Goal: Task Accomplishment & Management: Use online tool/utility

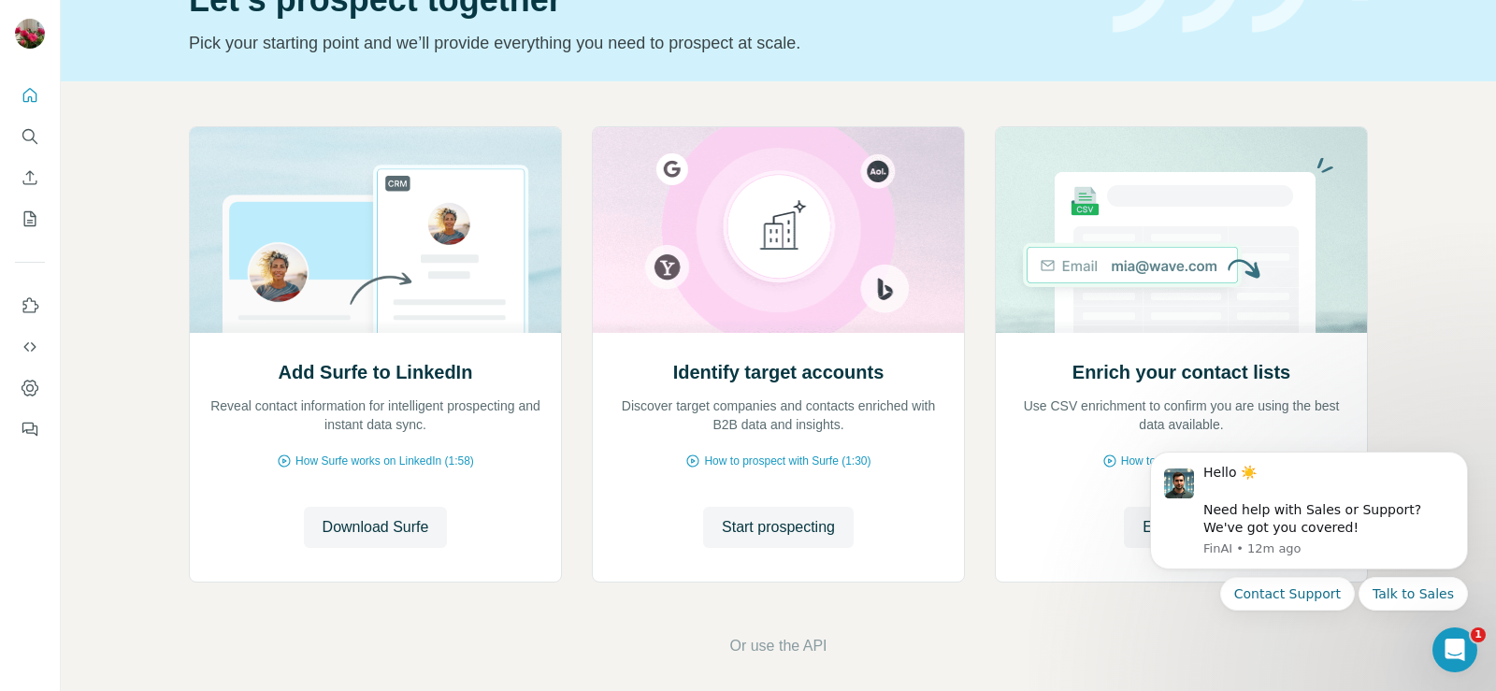
scroll to position [117, 0]
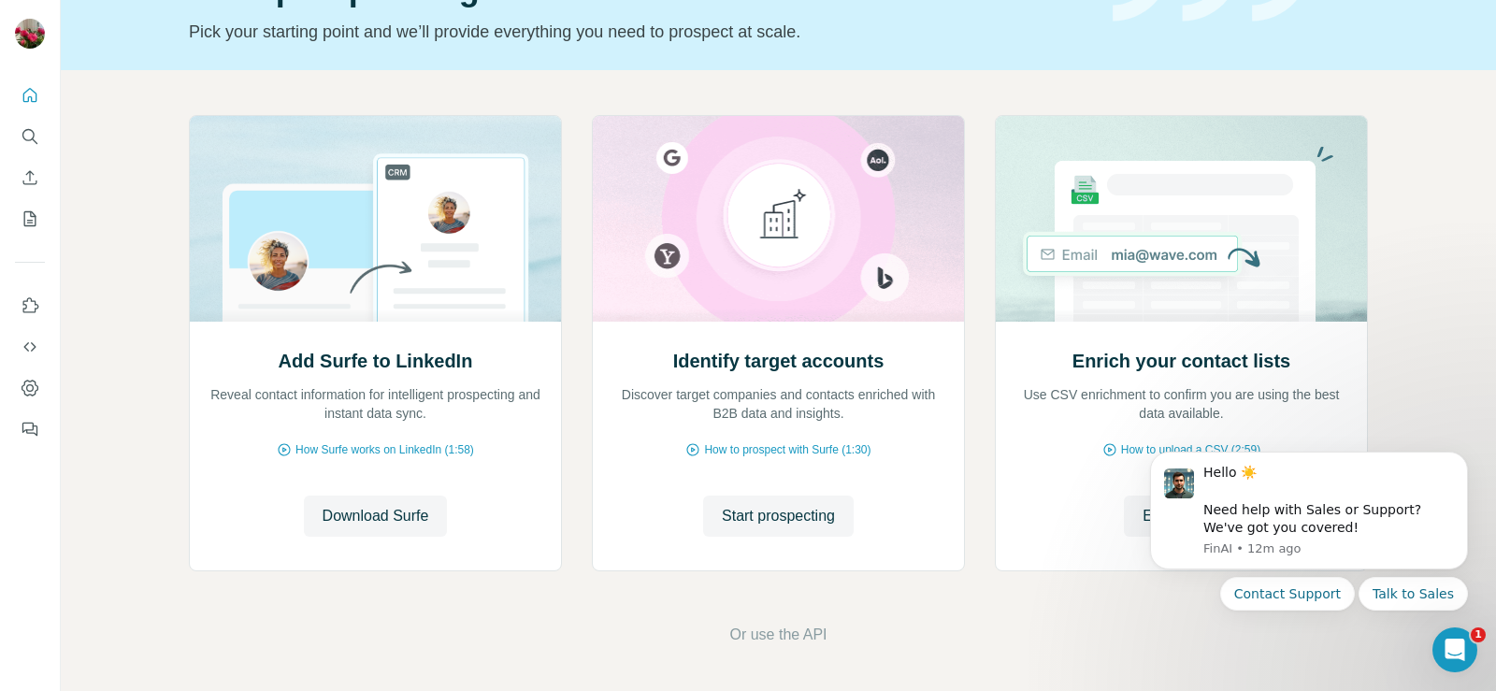
drag, startPoint x: 1489, startPoint y: 232, endPoint x: 356, endPoint y: 42, distance: 1148.9
drag, startPoint x: 1488, startPoint y: 385, endPoint x: 353, endPoint y: 16, distance: 1193.5
drag, startPoint x: 1480, startPoint y: 523, endPoint x: 1481, endPoint y: 457, distance: 65.4
click at [1481, 457] on body "Hello ☀️ ​ Need help with Sales or Support? We've got you covered! [GEOGRAPHIC_…" at bounding box center [1308, 555] width 359 height 238
click at [1463, 456] on icon "Dismiss notification" at bounding box center [1461, 457] width 7 height 7
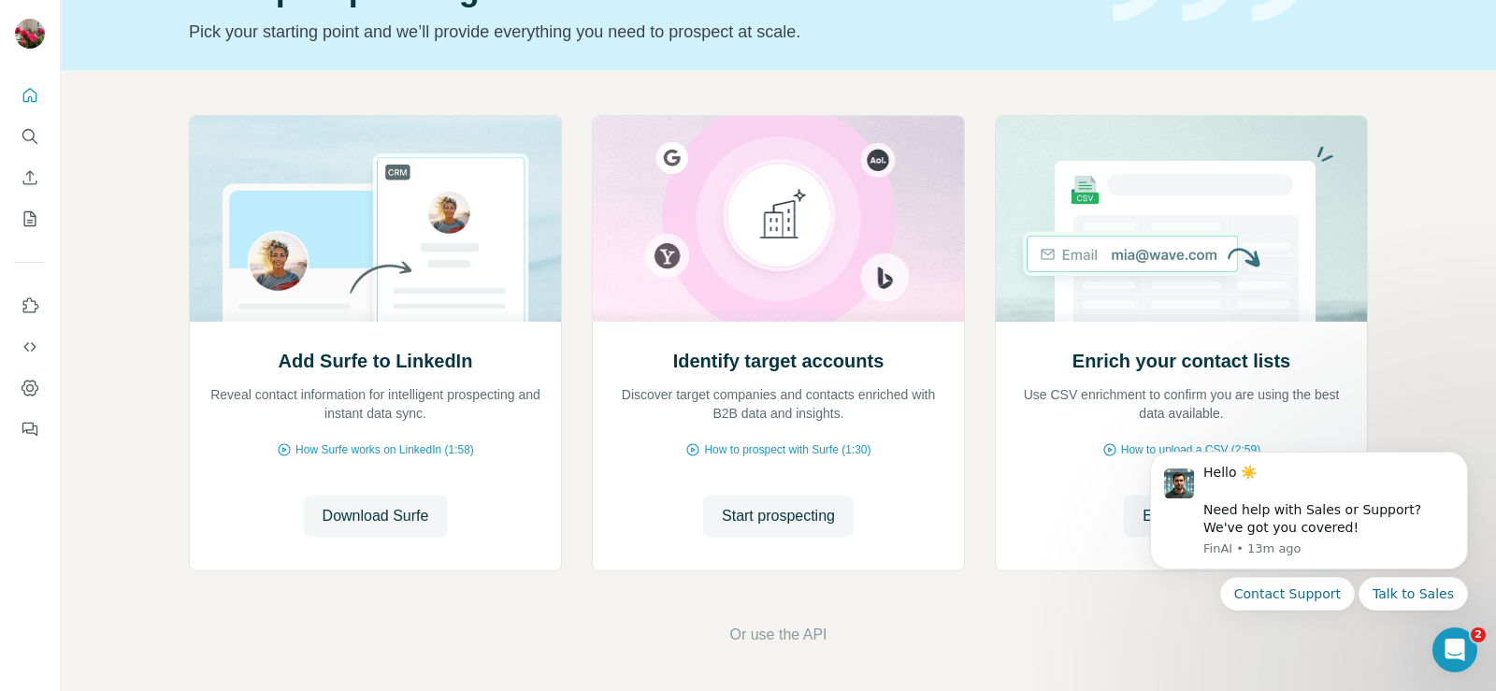
click at [1463, 456] on icon "Dismiss notification" at bounding box center [1462, 458] width 6 height 6
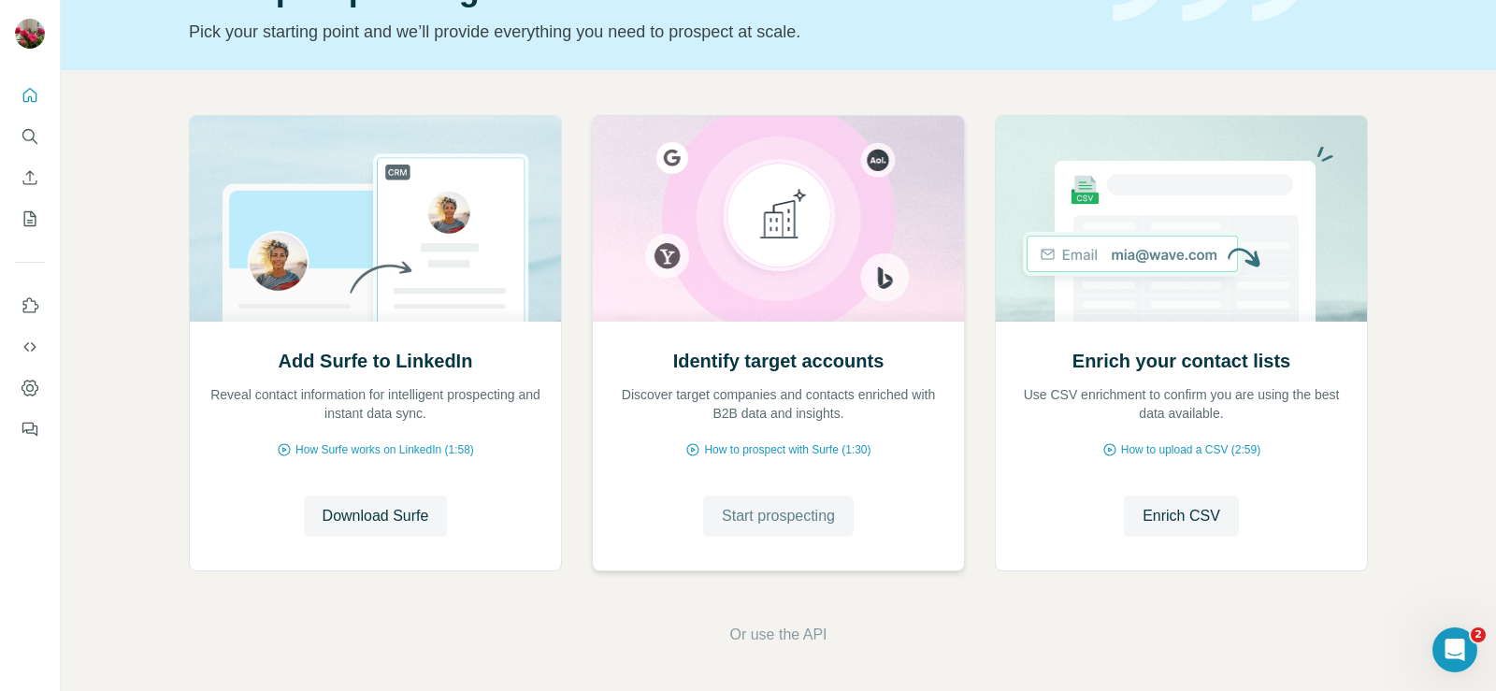
click at [802, 524] on span "Start prospecting" at bounding box center [778, 516] width 113 height 22
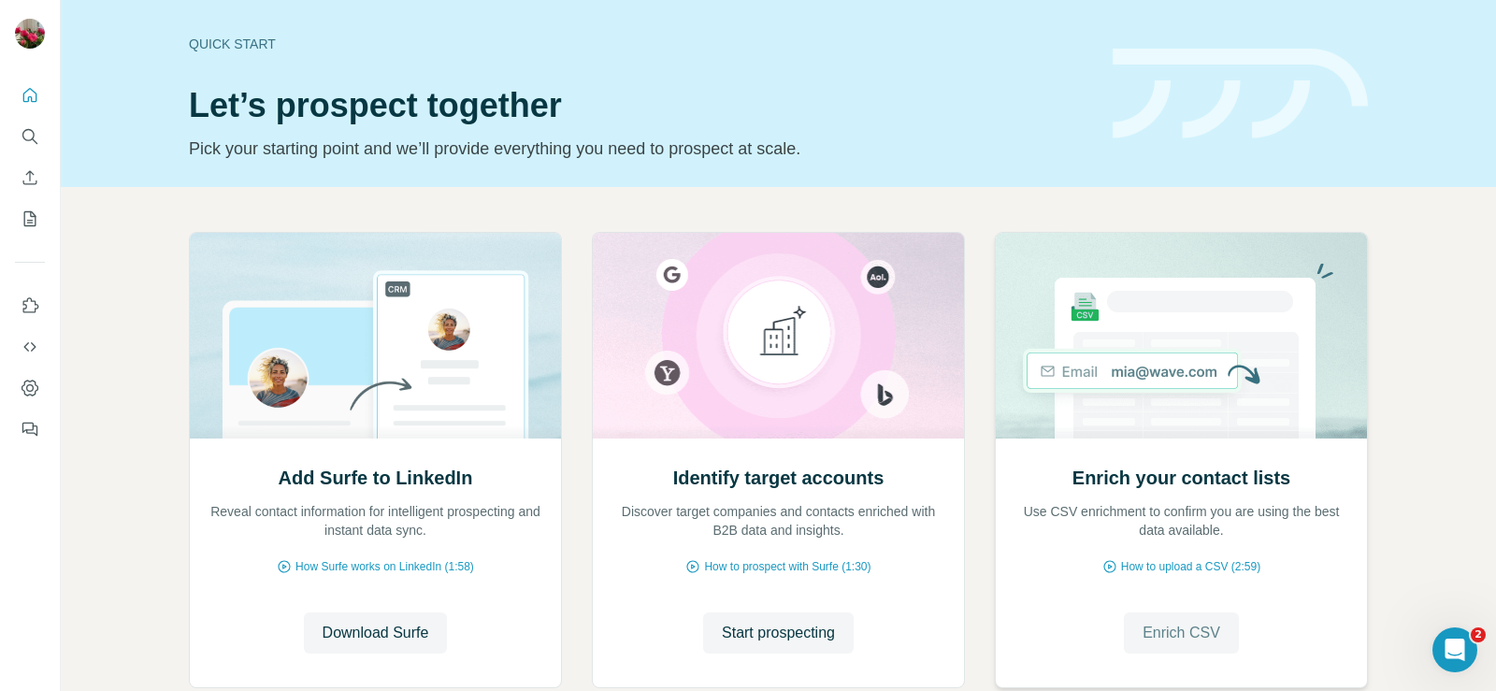
click at [1169, 628] on span "Enrich CSV" at bounding box center [1181, 633] width 78 height 22
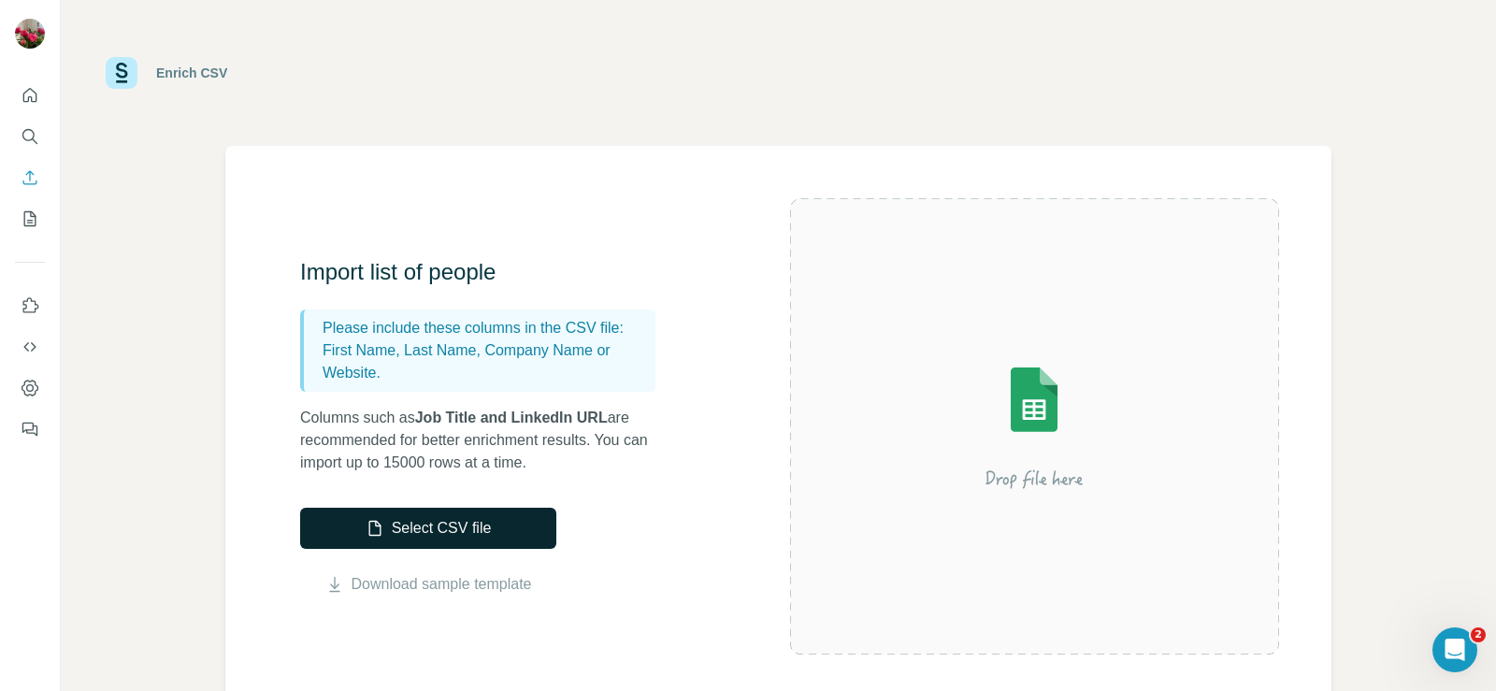
click at [467, 527] on button "Select CSV file" at bounding box center [428, 528] width 256 height 41
click at [424, 526] on button "Select CSV file" at bounding box center [428, 528] width 256 height 41
click at [1001, 406] on img at bounding box center [1034, 426] width 337 height 224
click at [1028, 403] on img at bounding box center [1034, 426] width 337 height 224
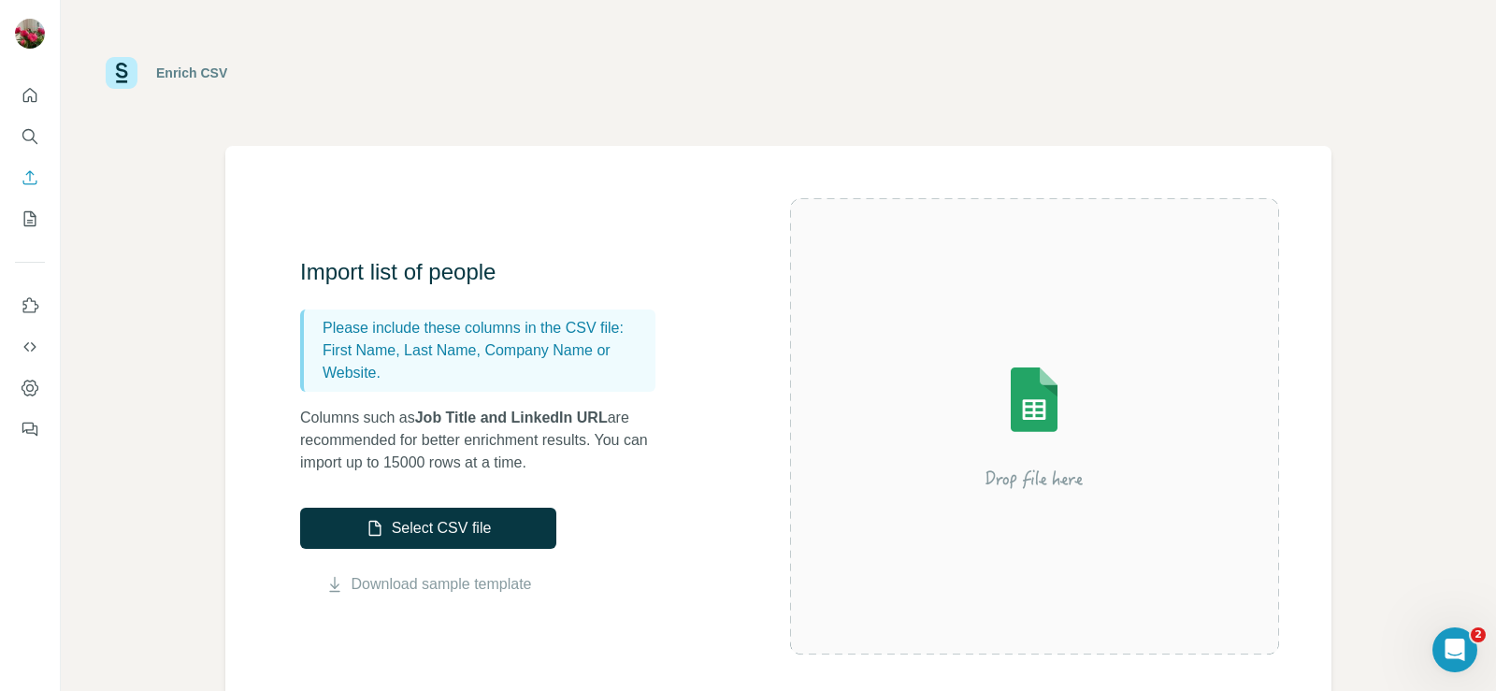
click at [1028, 403] on img at bounding box center [1034, 426] width 337 height 224
click at [164, 75] on div "Enrich CSV" at bounding box center [191, 73] width 71 height 19
